Goal: Complete application form

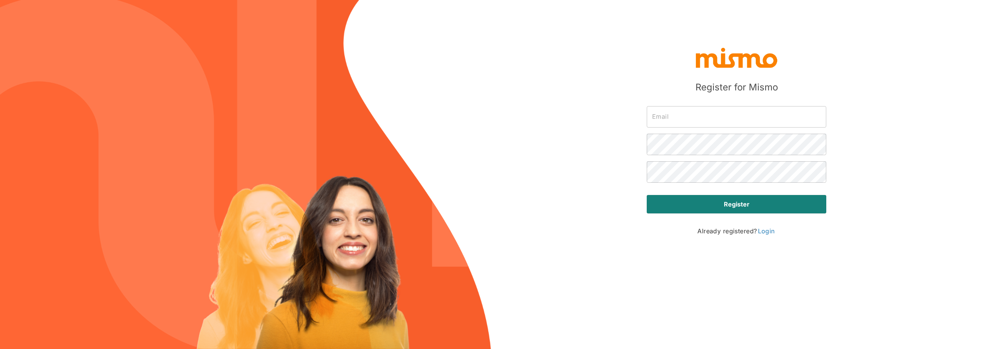
click at [670, 112] on input "text" at bounding box center [737, 116] width 180 height 21
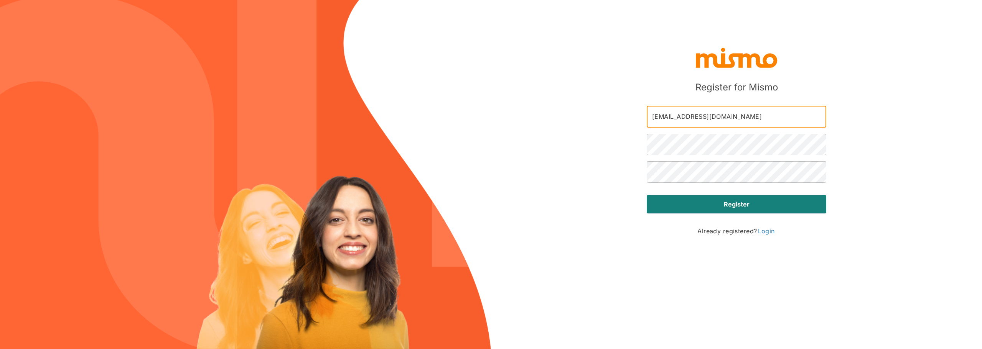
type input "[EMAIL_ADDRESS][DOMAIN_NAME]"
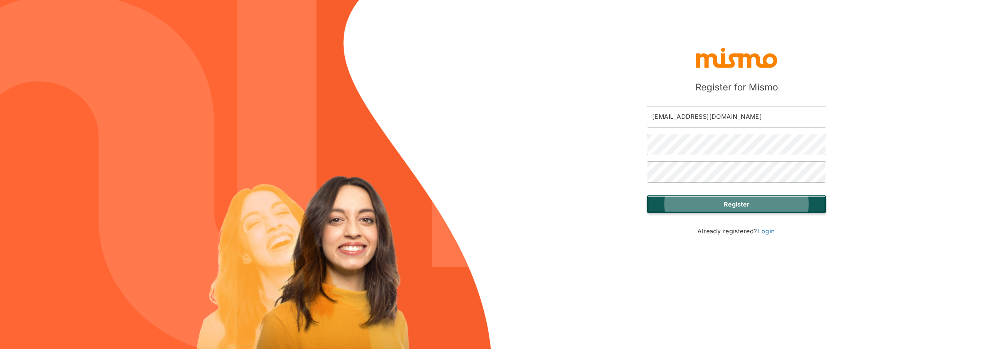
click at [715, 204] on button "Register" at bounding box center [737, 204] width 180 height 18
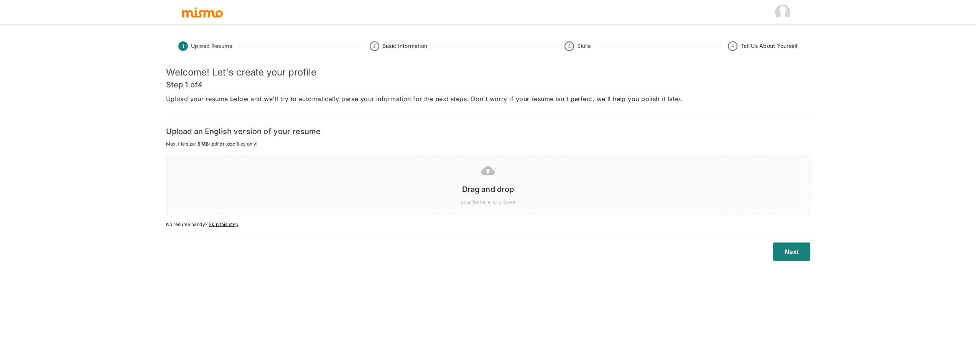
click at [404, 196] on div "your file here, or browse" at bounding box center [486, 201] width 631 height 11
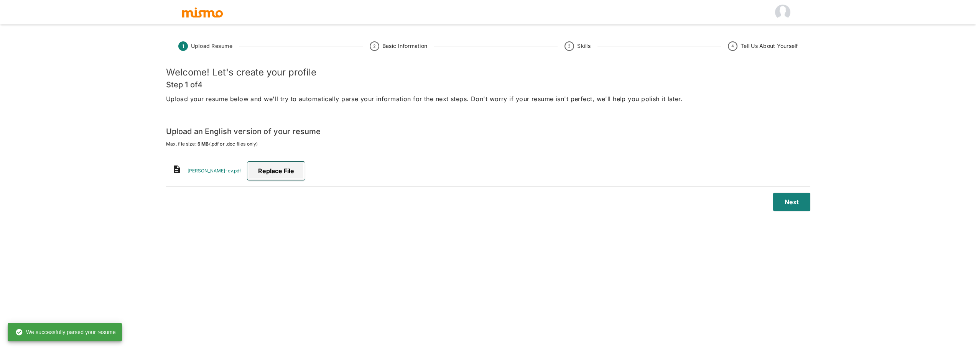
click at [255, 174] on span "Replace file" at bounding box center [276, 171] width 58 height 18
click at [0, 0] on input "Replace file" at bounding box center [0, 0] width 0 height 0
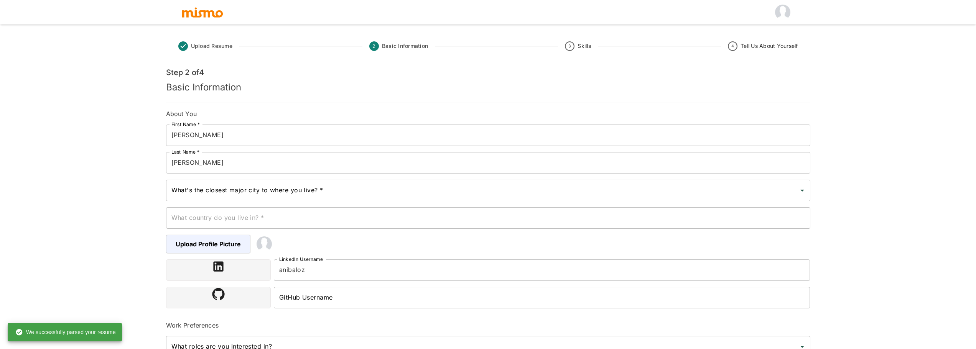
click at [221, 44] on span "Upload Resume" at bounding box center [211, 46] width 41 height 8
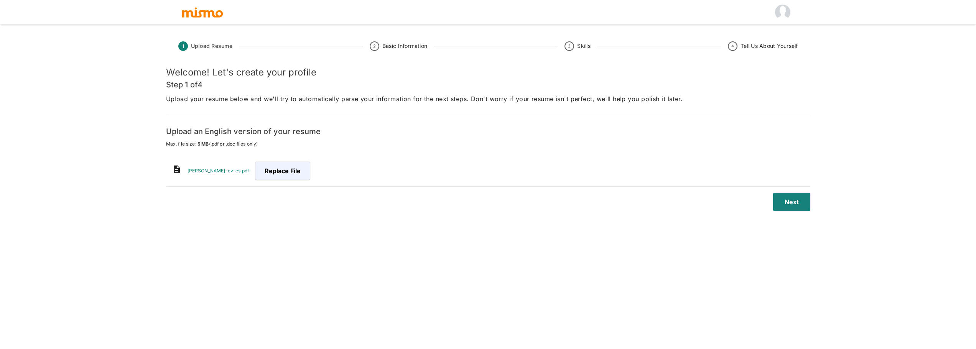
click at [233, 171] on link "[PERSON_NAME]-cv-es.pdf" at bounding box center [218, 171] width 61 height 6
